Goal: Task Accomplishment & Management: Manage account settings

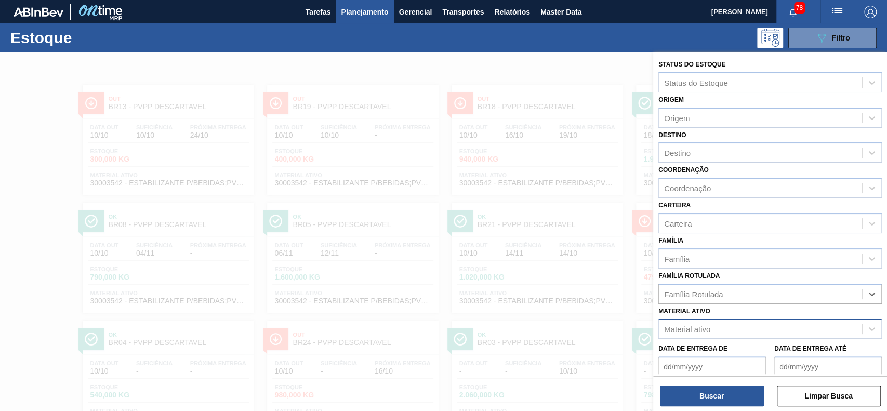
click at [732, 323] on div "Material ativo" at bounding box center [760, 329] width 203 height 15
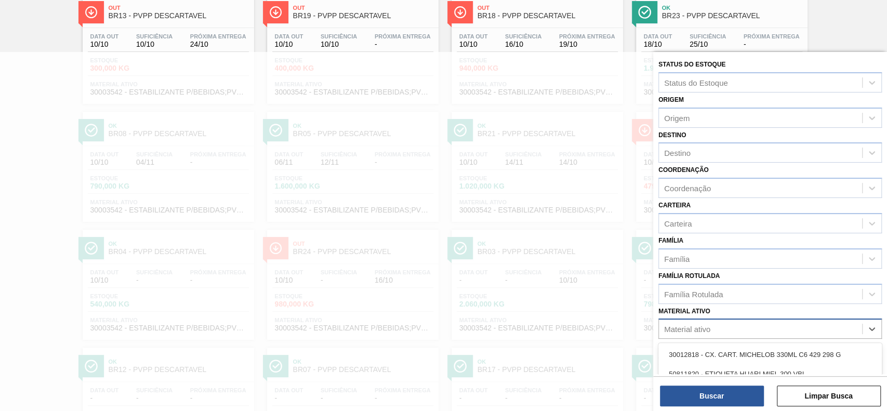
paste ativo "30003422"
type ativo "30003422"
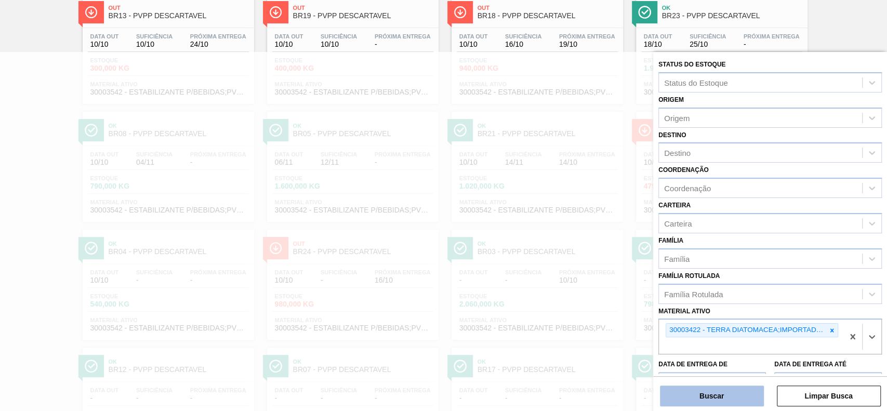
click at [697, 400] on button "Buscar" at bounding box center [712, 396] width 104 height 21
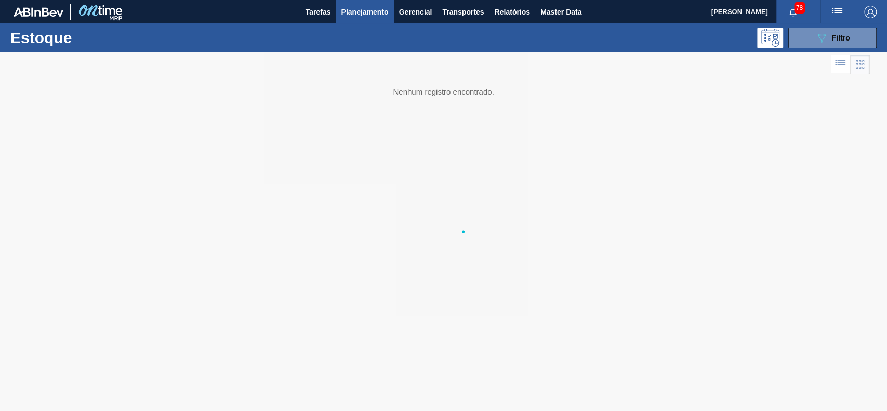
scroll to position [0, 0]
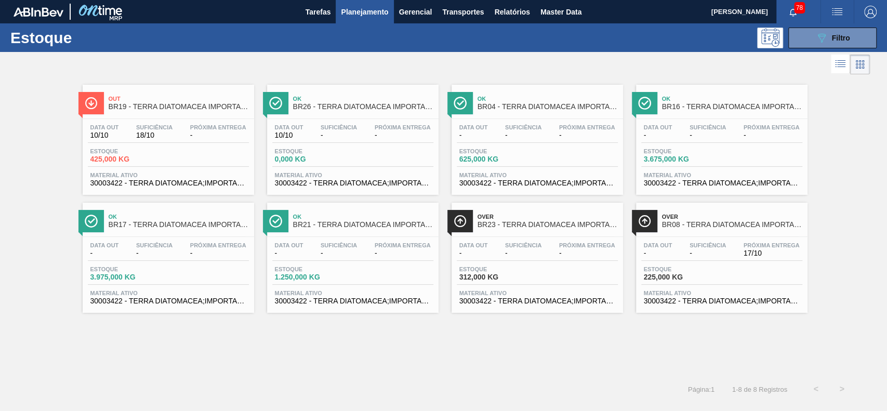
drag, startPoint x: 723, startPoint y: 138, endPoint x: 453, endPoint y: 337, distance: 335.6
click at [453, 336] on div "Out BR19 - TERRA DIATOMACEA IMPORTADA 24KG Data [DATE] Suficiência 18/10 Próxim…" at bounding box center [443, 226] width 887 height 299
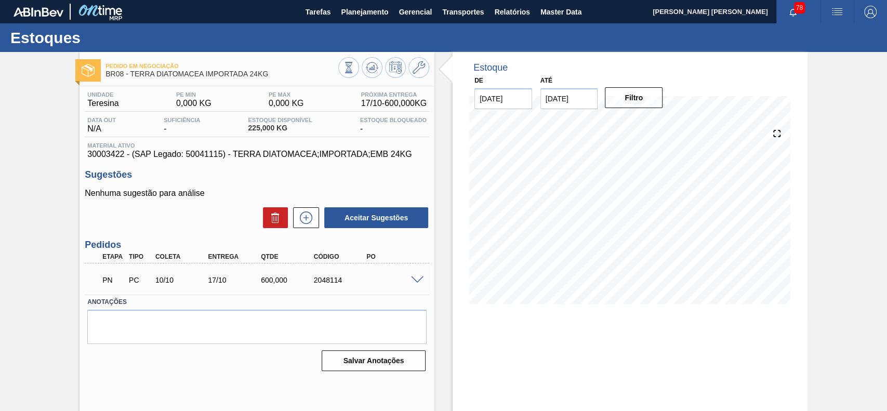
click at [416, 279] on span at bounding box center [417, 280] width 12 height 8
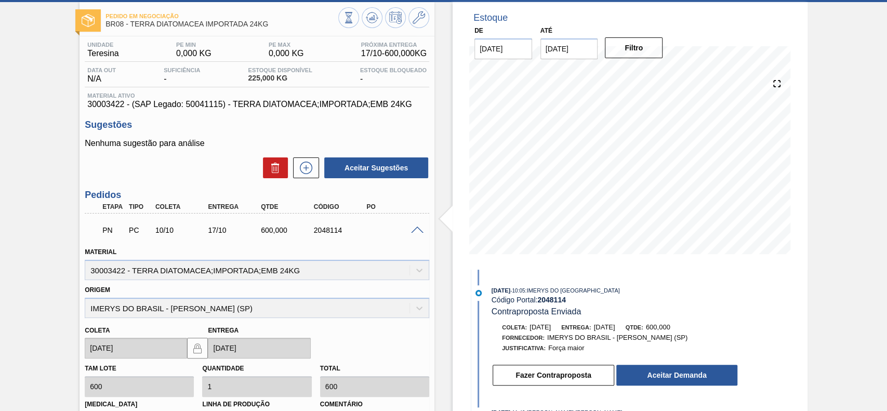
scroll to position [69, 0]
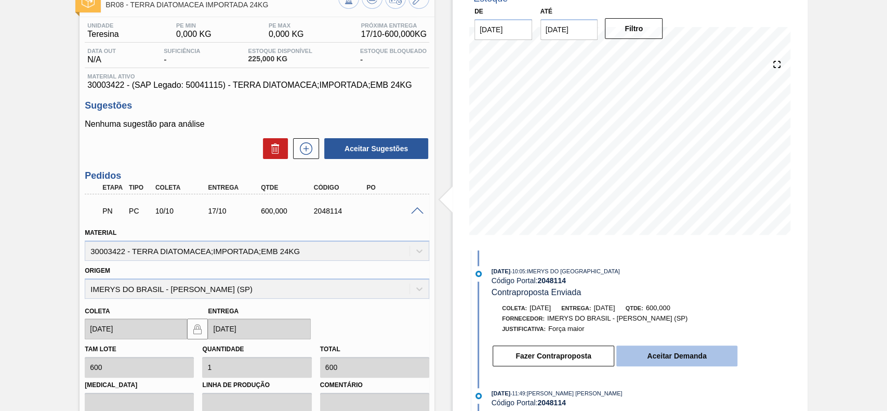
click at [649, 356] on button "Aceitar Demanda" at bounding box center [676, 356] width 121 height 21
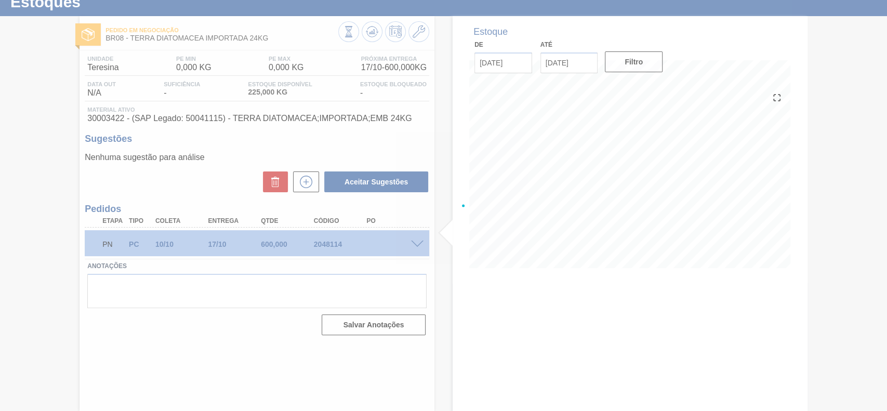
scroll to position [36, 0]
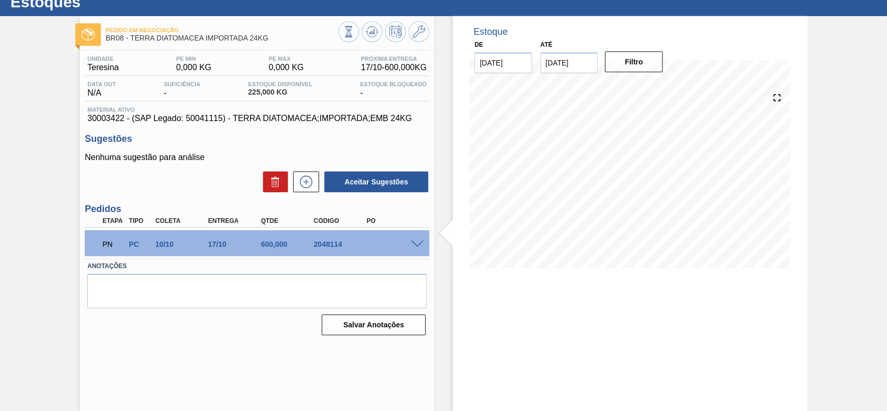
click at [413, 243] on span at bounding box center [417, 245] width 12 height 8
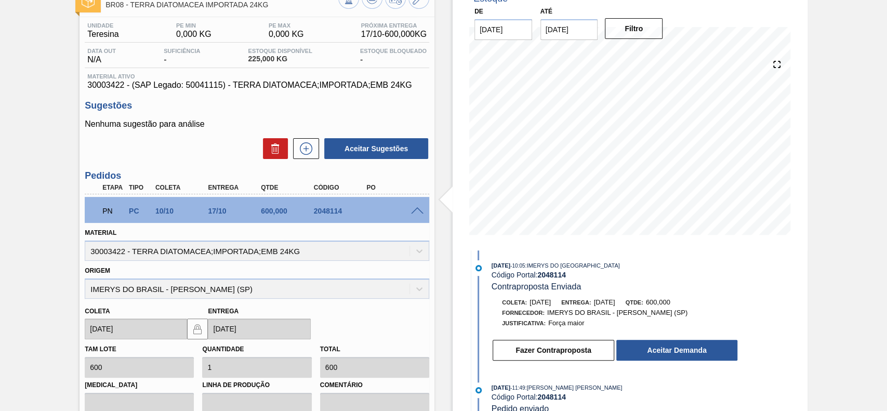
scroll to position [0, 0]
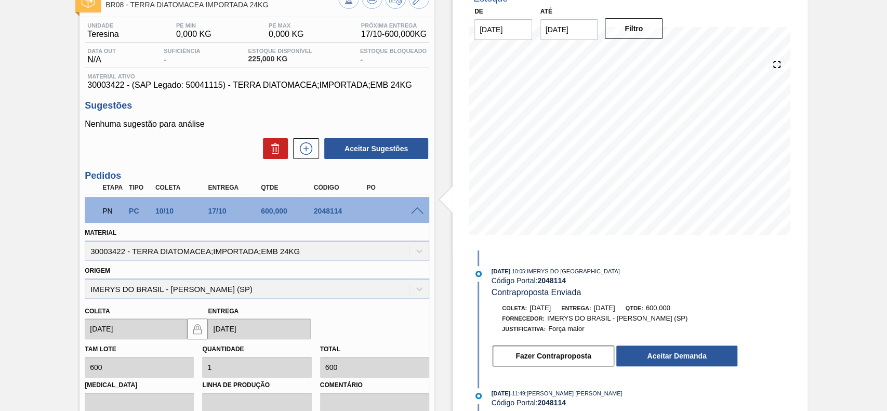
click at [416, 210] on span at bounding box center [417, 211] width 12 height 8
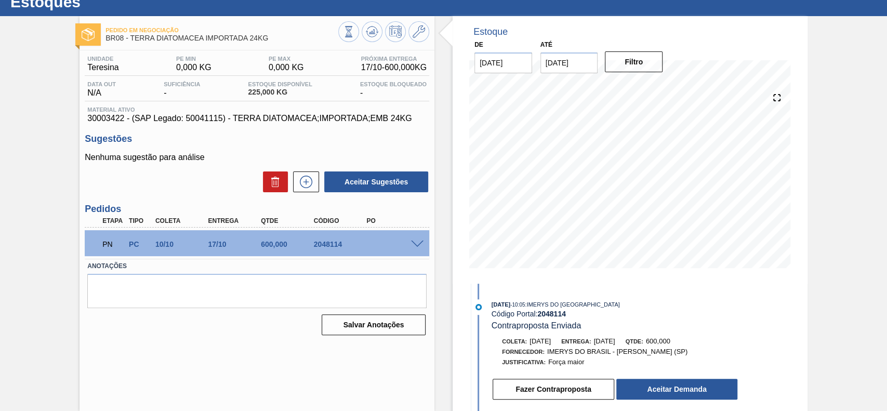
click at [419, 244] on span at bounding box center [417, 245] width 12 height 8
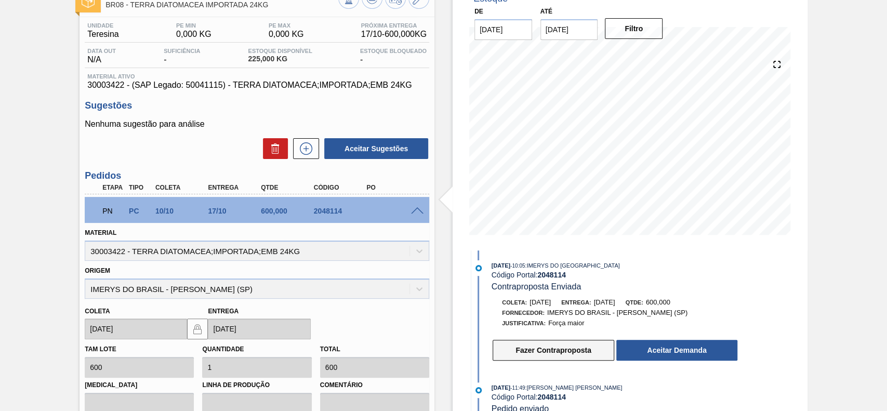
scroll to position [10, 0]
click at [558, 348] on button "Fazer Contraproposta" at bounding box center [554, 350] width 122 height 21
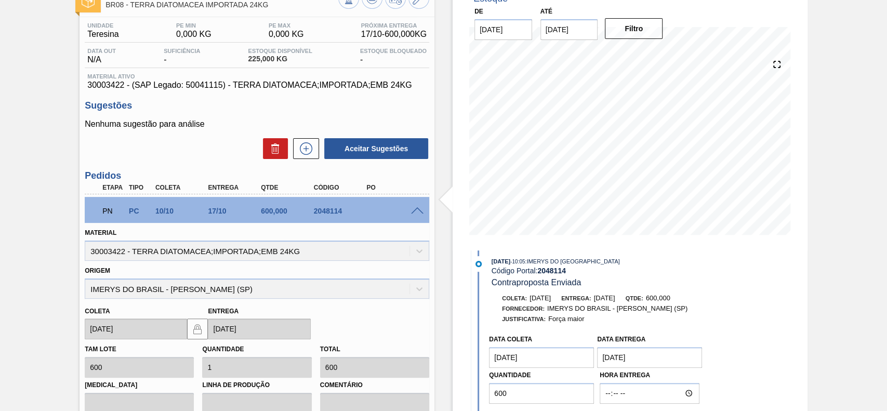
click at [544, 360] on coleta "22/10/2025" at bounding box center [541, 357] width 105 height 21
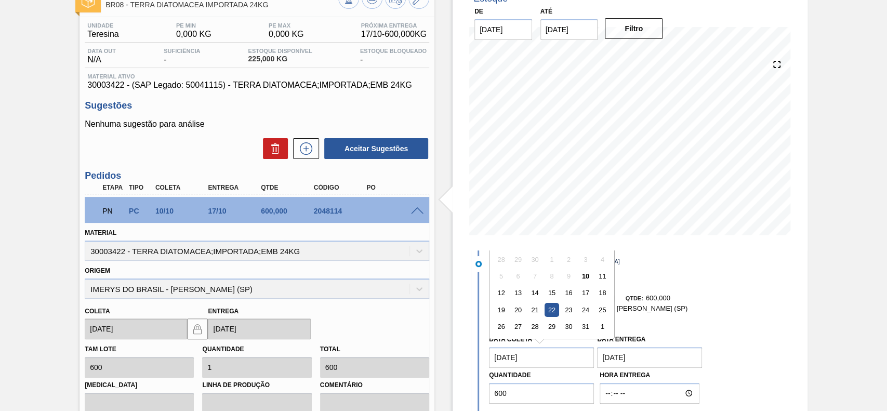
click at [544, 360] on coleta "22/10/2025" at bounding box center [541, 357] width 105 height 21
type coleta "13/10/2025"
click at [677, 335] on div "Data Entrega 24/10/2025" at bounding box center [649, 350] width 105 height 36
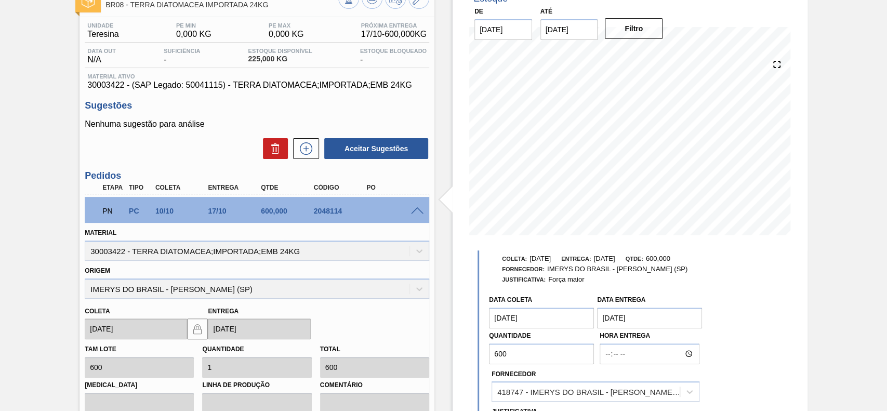
scroll to position [79, 0]
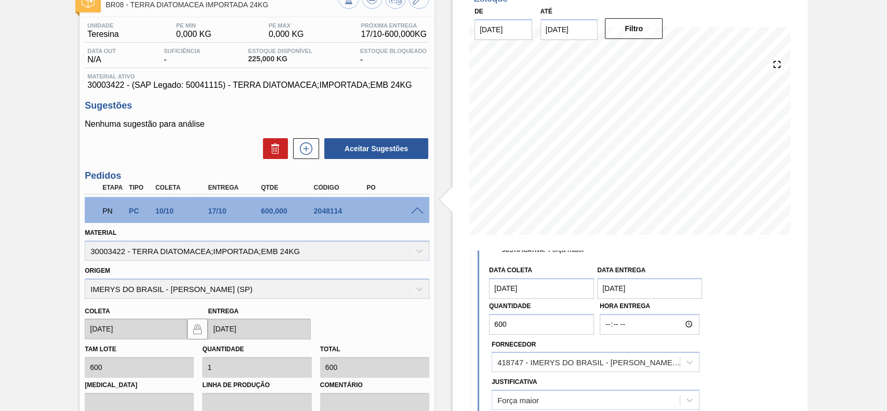
click at [646, 285] on Entrega "24/10/2025" at bounding box center [649, 288] width 105 height 21
click at [644, 291] on Entrega "24/10/2025" at bounding box center [649, 288] width 105 height 21
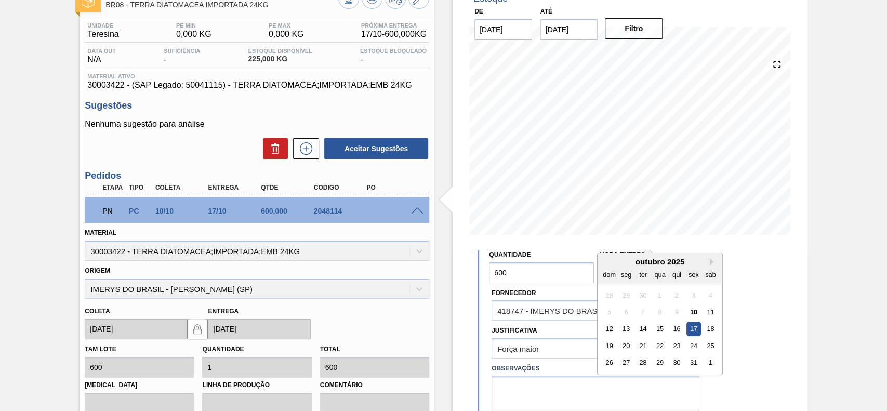
scroll to position [219, 0]
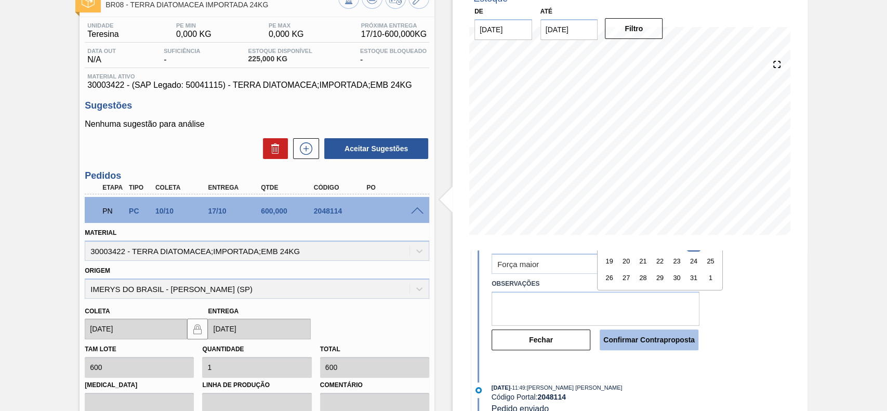
type Entrega "17/10/2025"
click at [674, 336] on button "Confirmar Contraproposta" at bounding box center [649, 339] width 99 height 21
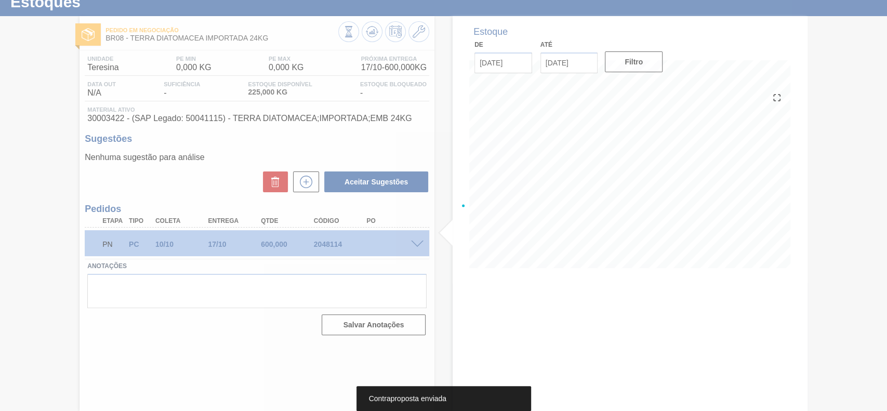
scroll to position [36, 0]
